Goal: Information Seeking & Learning: Learn about a topic

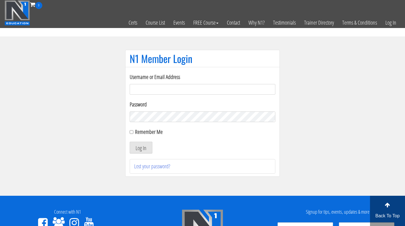
type input "dana@dofitnessco.com"
click at [133, 132] on input "Remember Me" at bounding box center [132, 132] width 4 height 4
checkbox input "true"
click at [142, 151] on button "Log In" at bounding box center [141, 148] width 23 height 12
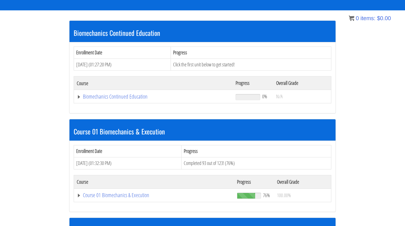
scroll to position [98, 0]
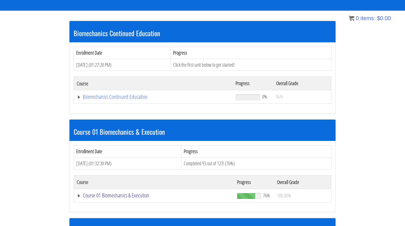
click at [135, 195] on link "Course 01 Biomechanics & Execution" at bounding box center [154, 196] width 155 height 6
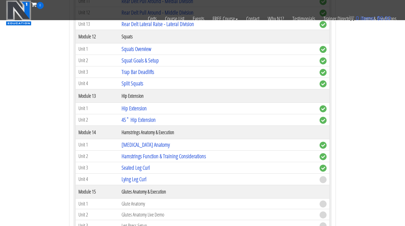
scroll to position [1494, 0]
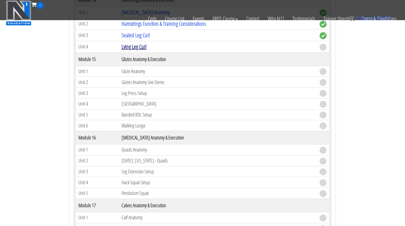
click at [139, 49] on link "Lying Leg Curl" at bounding box center [134, 47] width 25 height 8
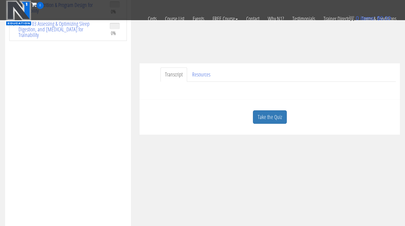
scroll to position [134, 0]
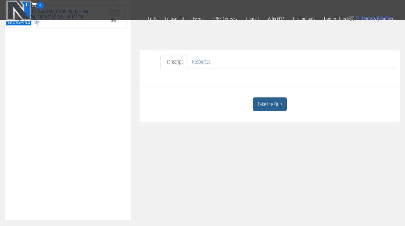
click at [274, 104] on link "Take the Quiz" at bounding box center [270, 105] width 34 height 14
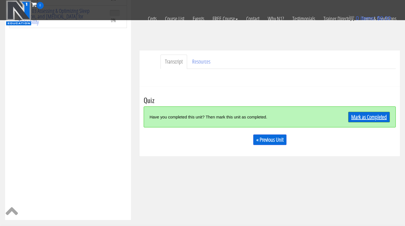
click at [365, 115] on link "Mark as Completed" at bounding box center [369, 117] width 42 height 11
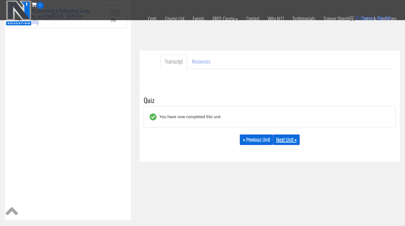
click at [289, 140] on link "Next Unit »" at bounding box center [286, 140] width 27 height 11
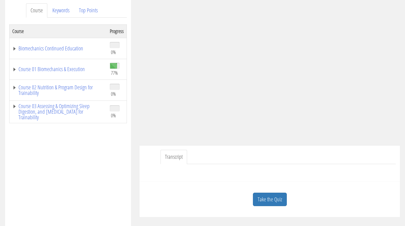
scroll to position [77, 0]
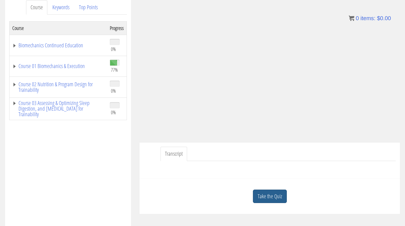
click at [279, 196] on link "Take the Quiz" at bounding box center [270, 197] width 34 height 14
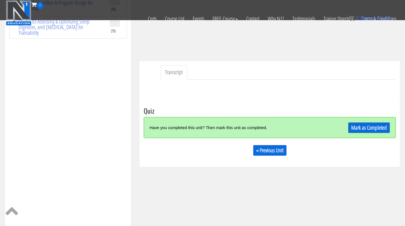
scroll to position [125, 0]
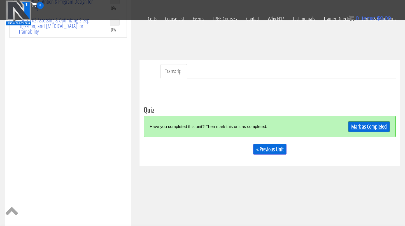
click at [374, 129] on link "Mark as Completed" at bounding box center [369, 126] width 42 height 11
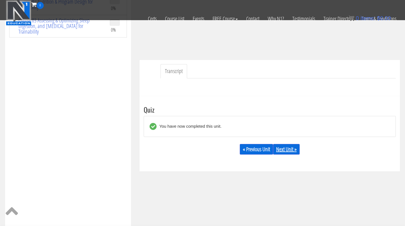
click at [295, 146] on link "Next Unit »" at bounding box center [286, 149] width 27 height 11
